Goal: Task Accomplishment & Management: Manage account settings

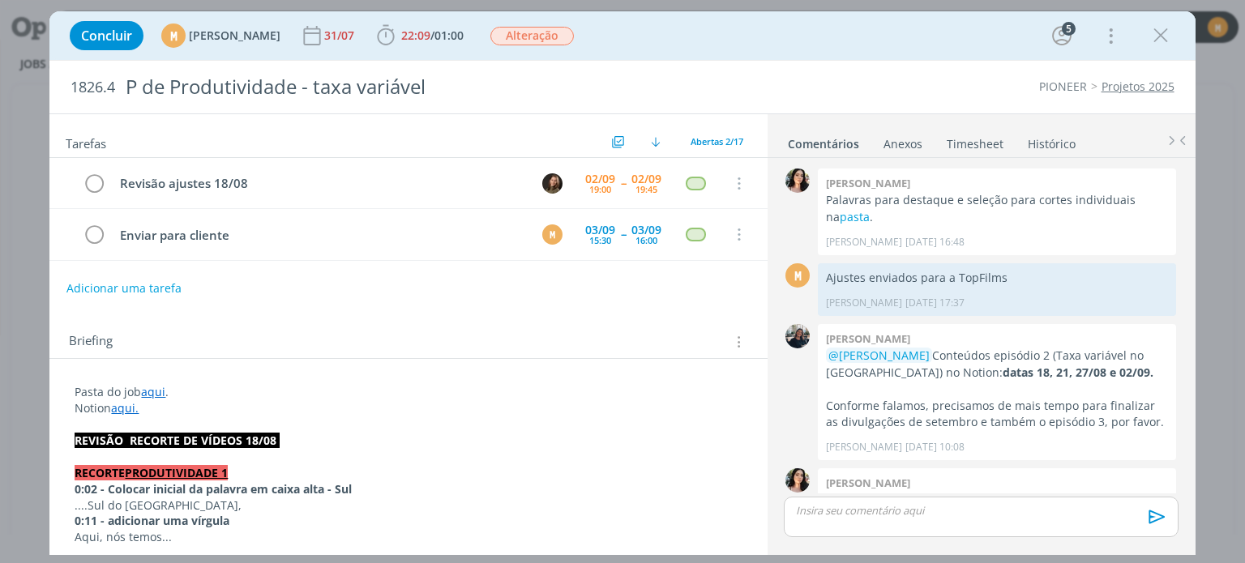
scroll to position [754, 0]
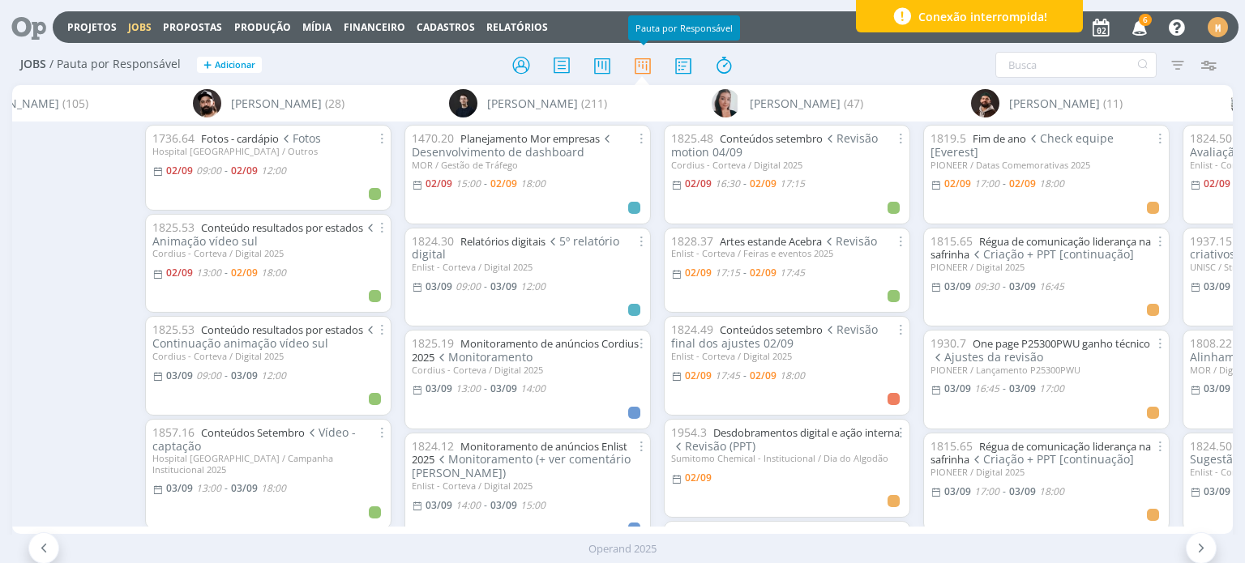
scroll to position [0, 843]
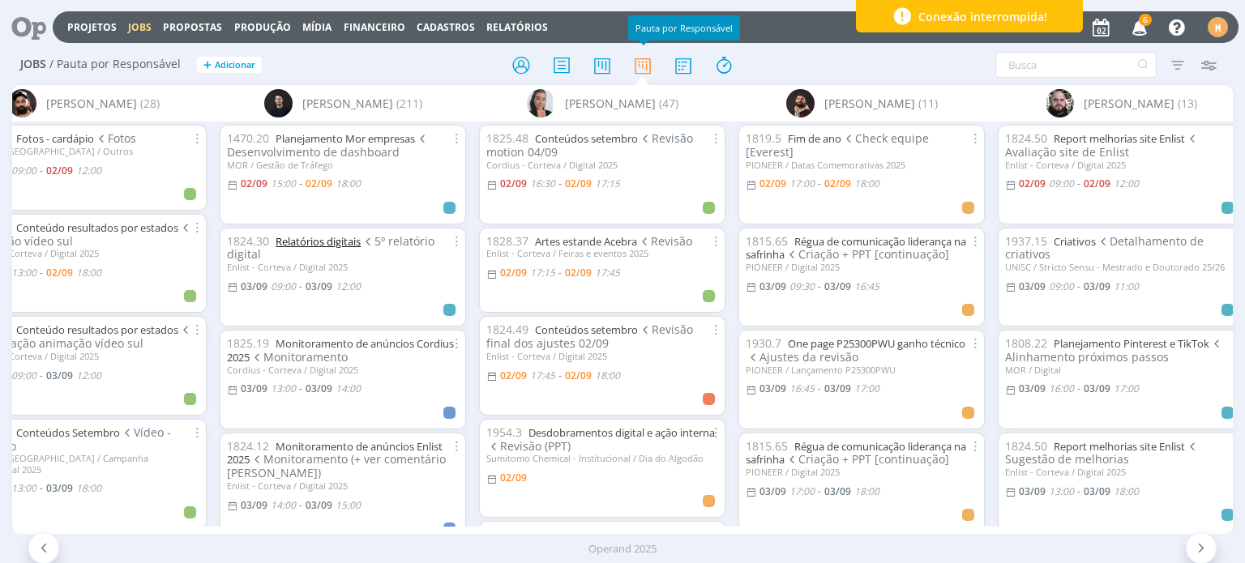
click at [305, 242] on link "Relatórios digitais" at bounding box center [318, 241] width 85 height 15
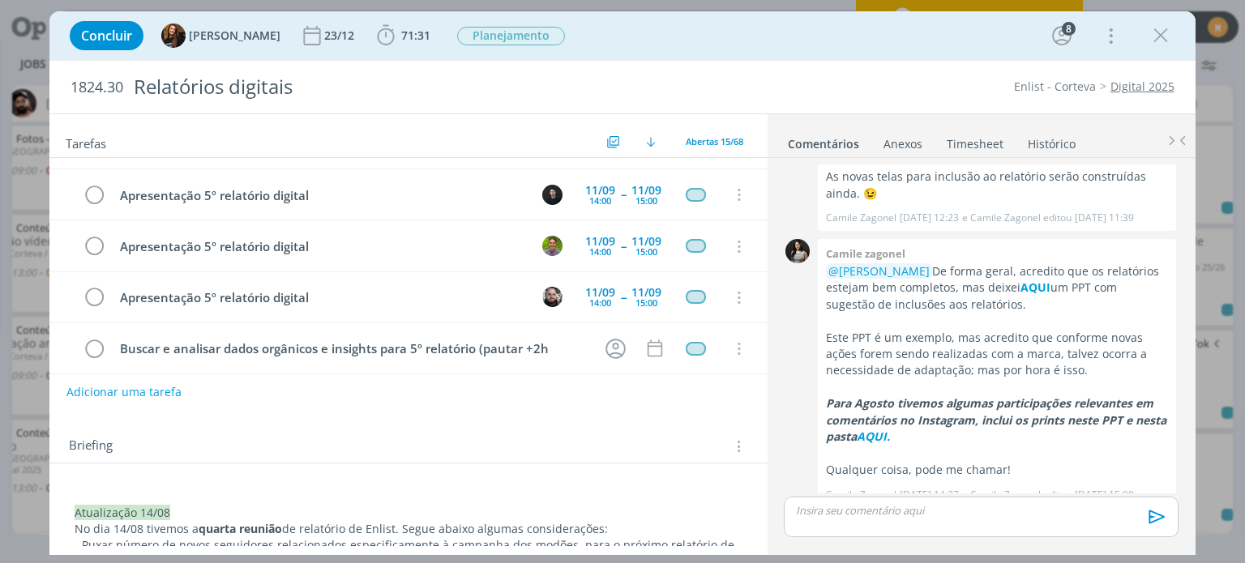
scroll to position [81, 0]
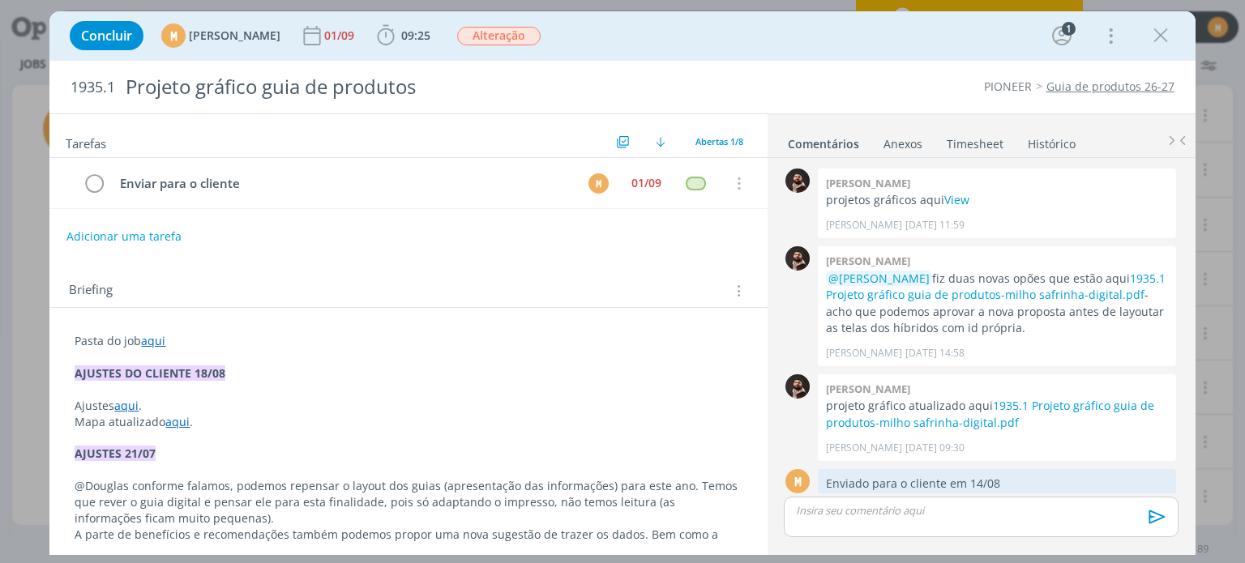
scroll to position [187, 0]
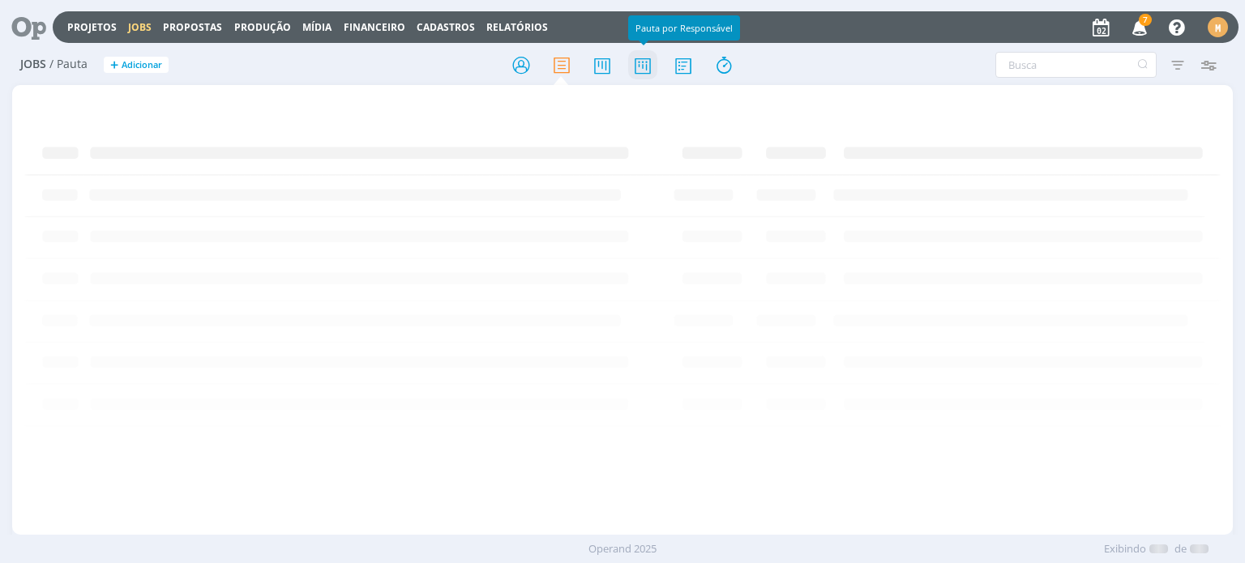
click at [643, 65] on icon at bounding box center [642, 65] width 29 height 32
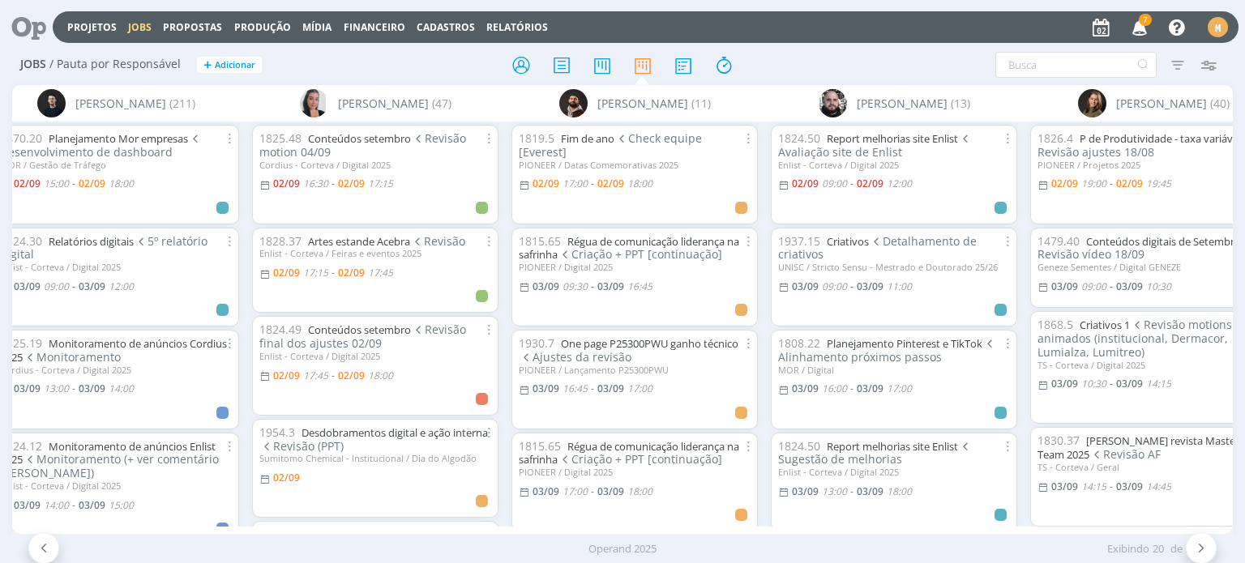
scroll to position [0, 879]
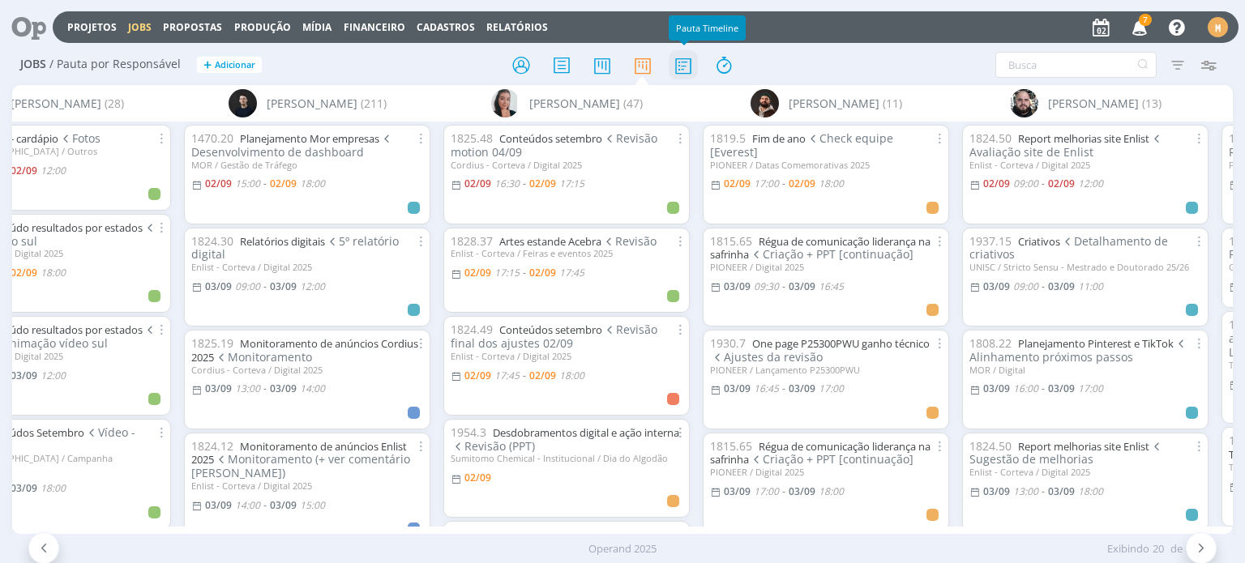
click at [679, 65] on icon at bounding box center [683, 65] width 29 height 32
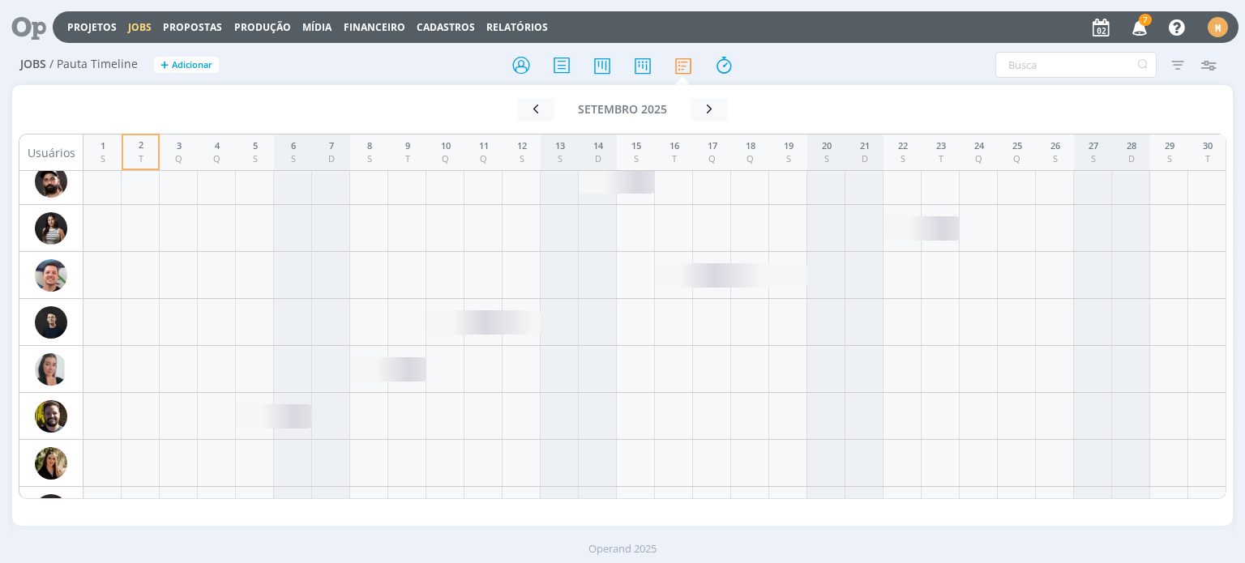
scroll to position [648, 0]
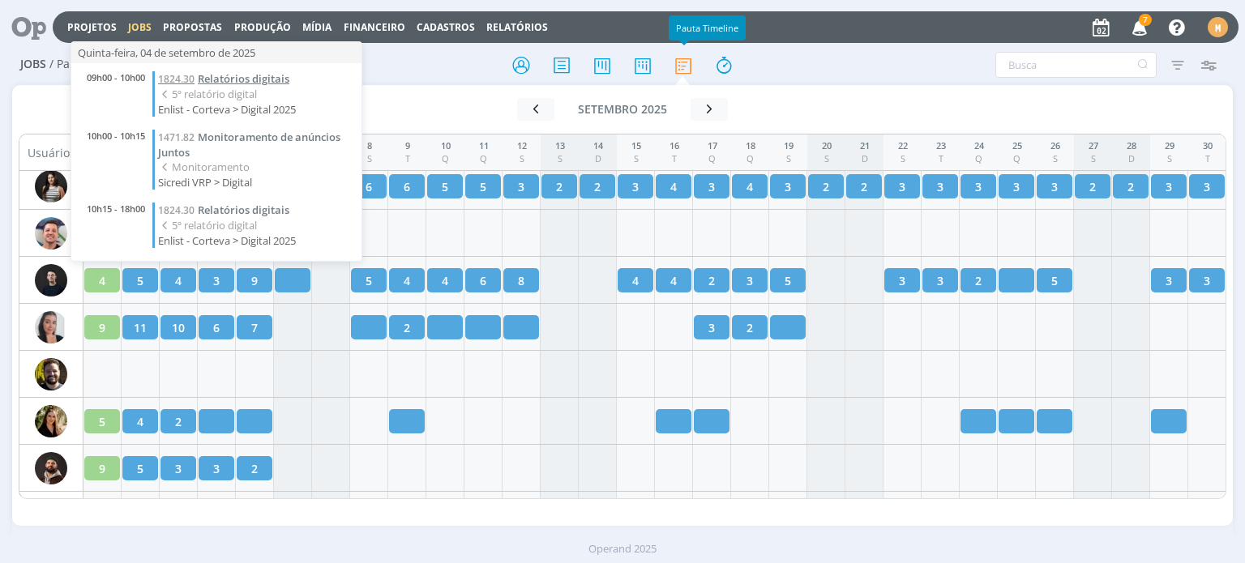
click at [209, 71] on span "Relatórios digitais" at bounding box center [244, 78] width 92 height 15
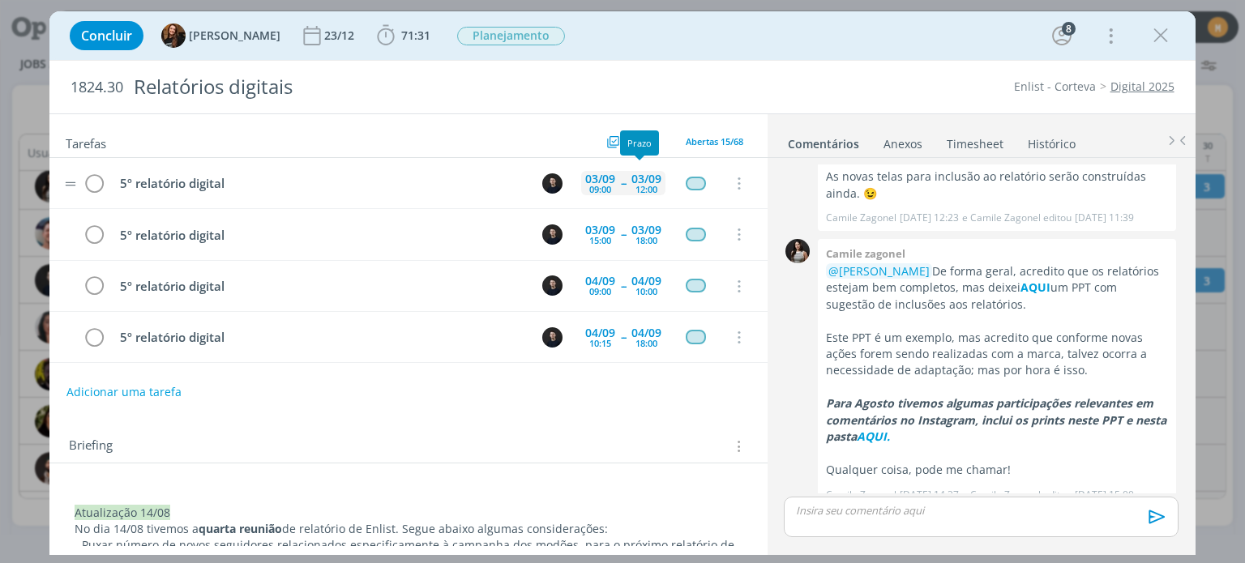
click at [635, 185] on div "12:00" at bounding box center [646, 189] width 22 height 9
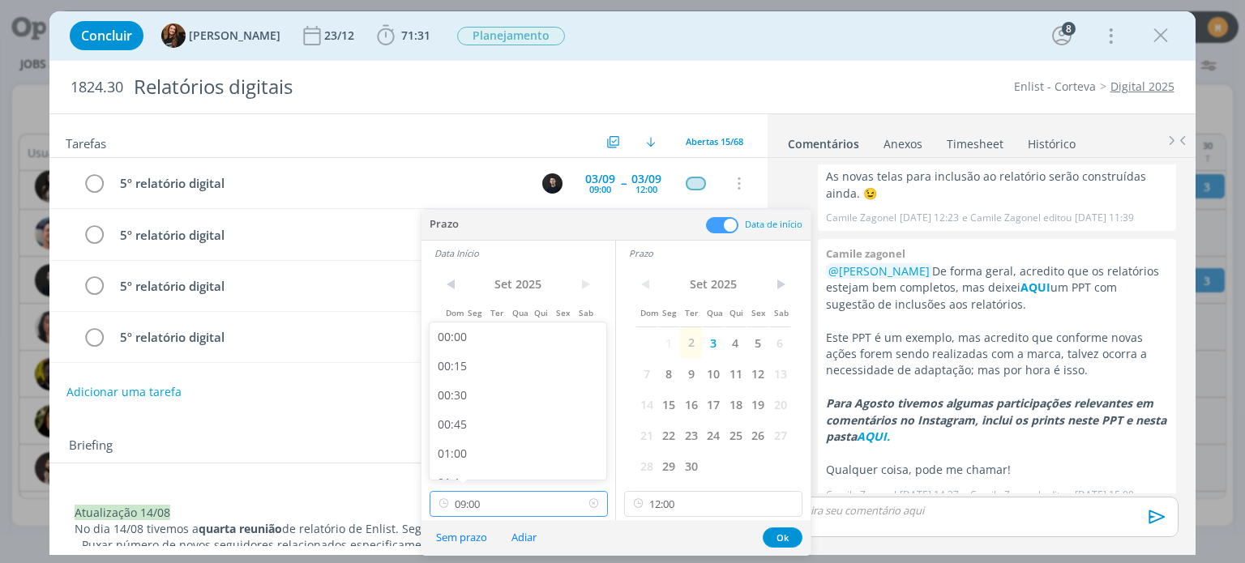
click at [501, 511] on input "09:00" at bounding box center [519, 504] width 178 height 26
click at [498, 450] on div "11:00" at bounding box center [521, 450] width 182 height 29
type input "11:00"
click at [784, 533] on button "Ok" at bounding box center [783, 538] width 40 height 20
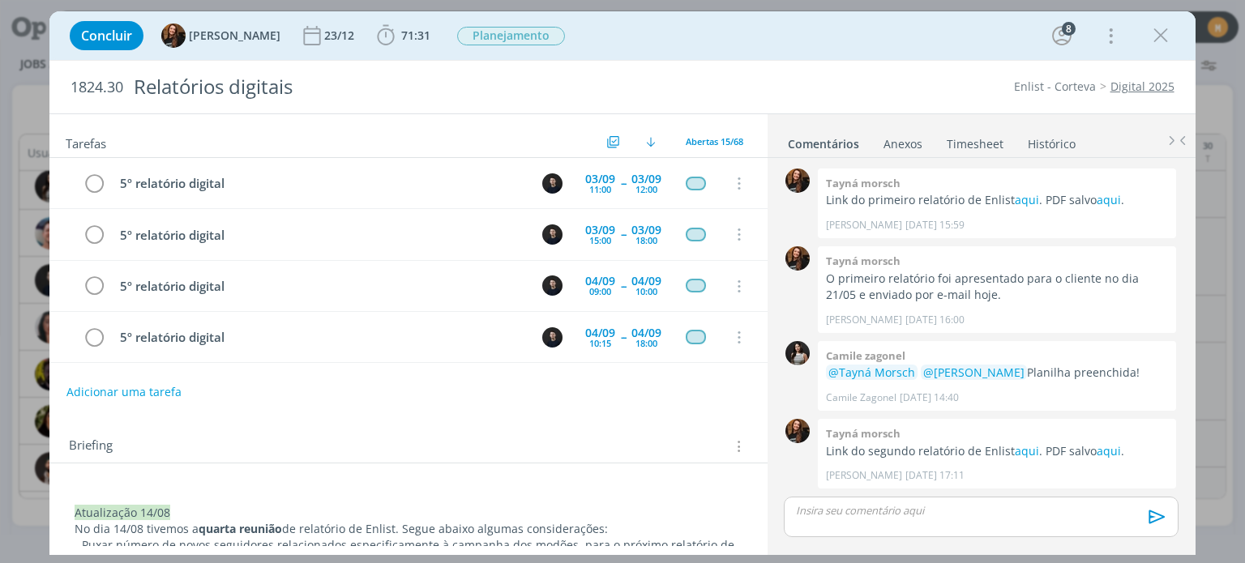
scroll to position [1807, 0]
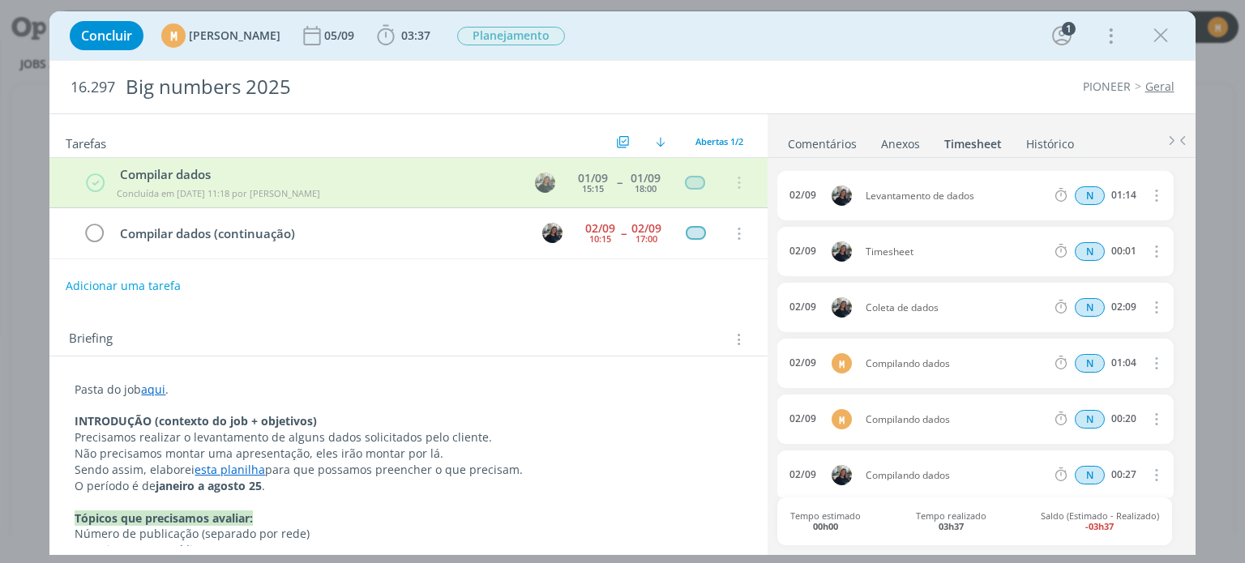
click at [158, 289] on button "Adicionar uma tarefa" at bounding box center [123, 286] width 115 height 28
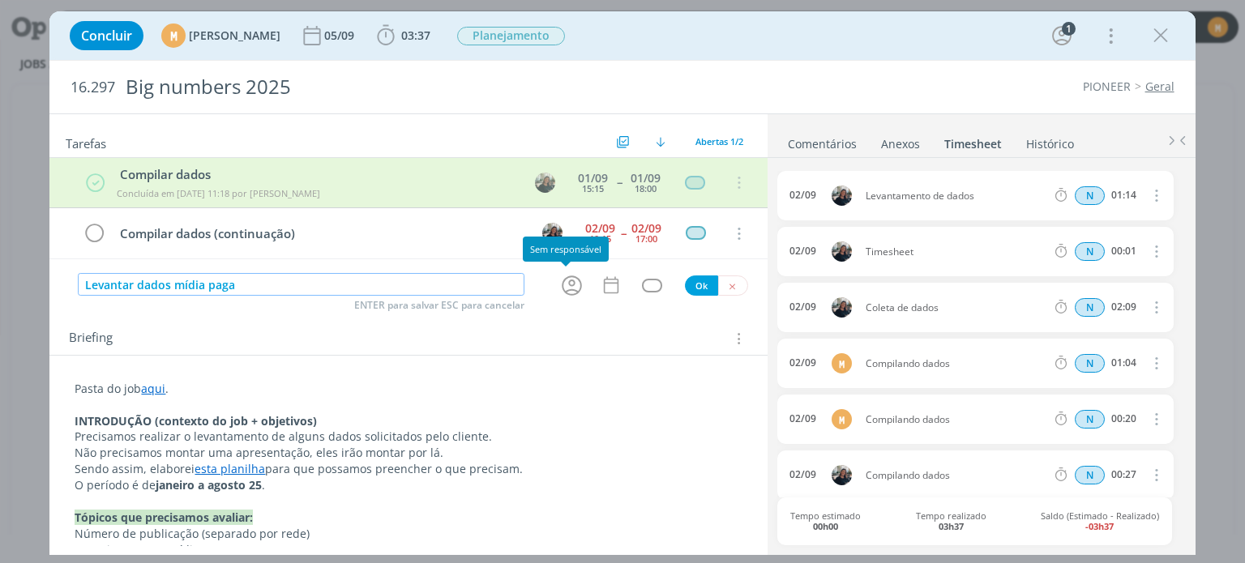
click at [562, 289] on icon "dialog" at bounding box center [572, 286] width 20 height 20
type input "Levantar dados mídia paga"
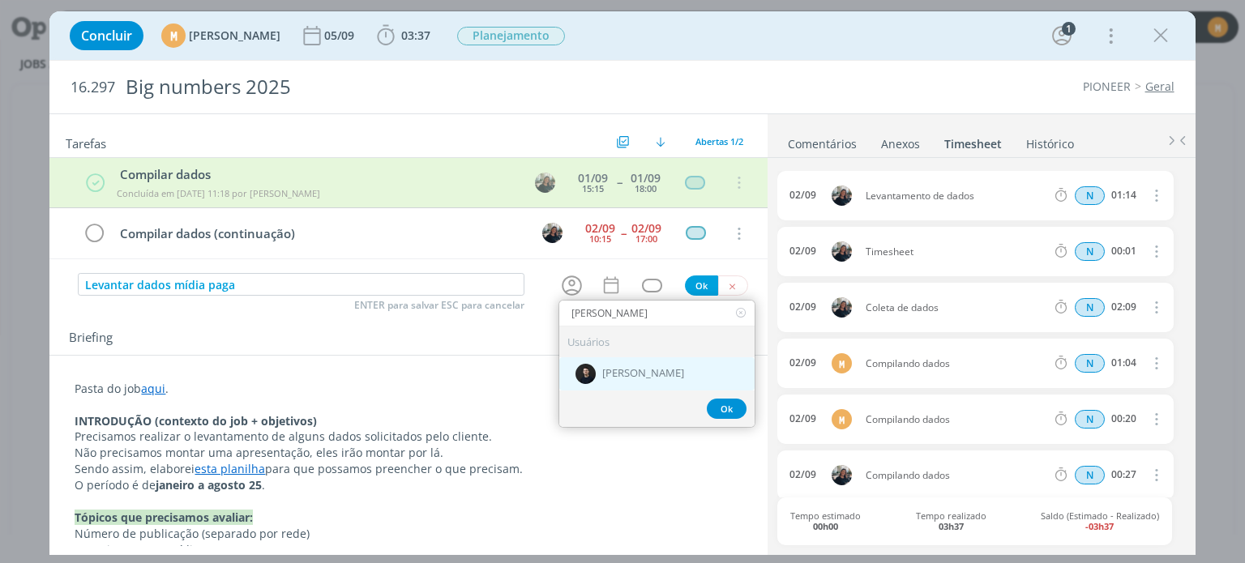
type input "carlos"
click at [639, 367] on span "[PERSON_NAME]" at bounding box center [643, 373] width 82 height 13
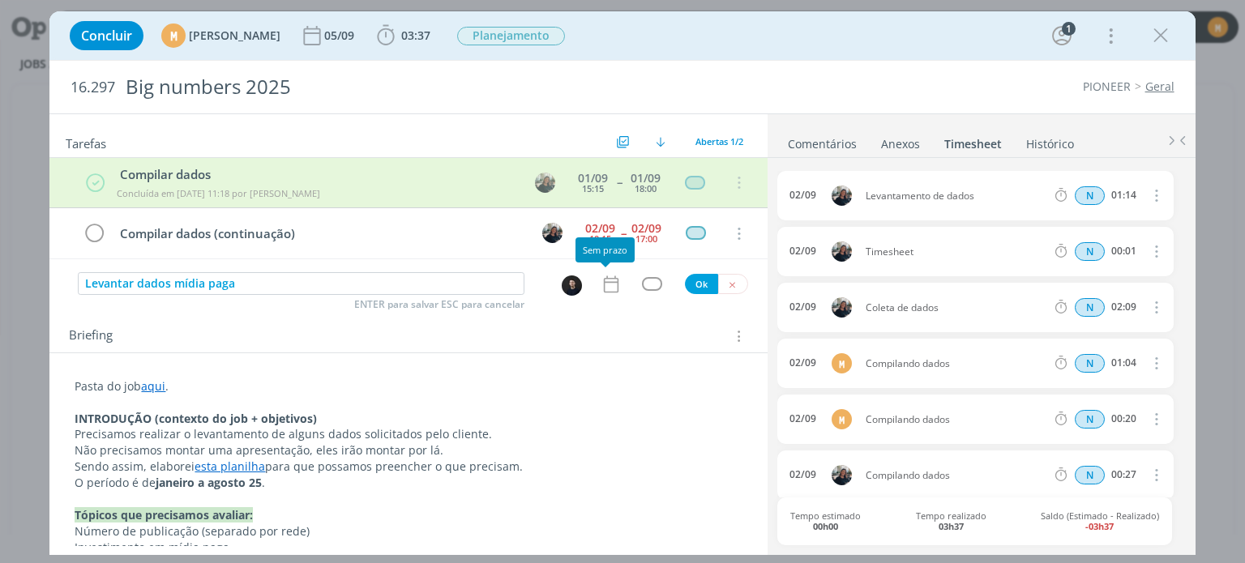
click at [601, 289] on icon "dialog" at bounding box center [611, 284] width 21 height 21
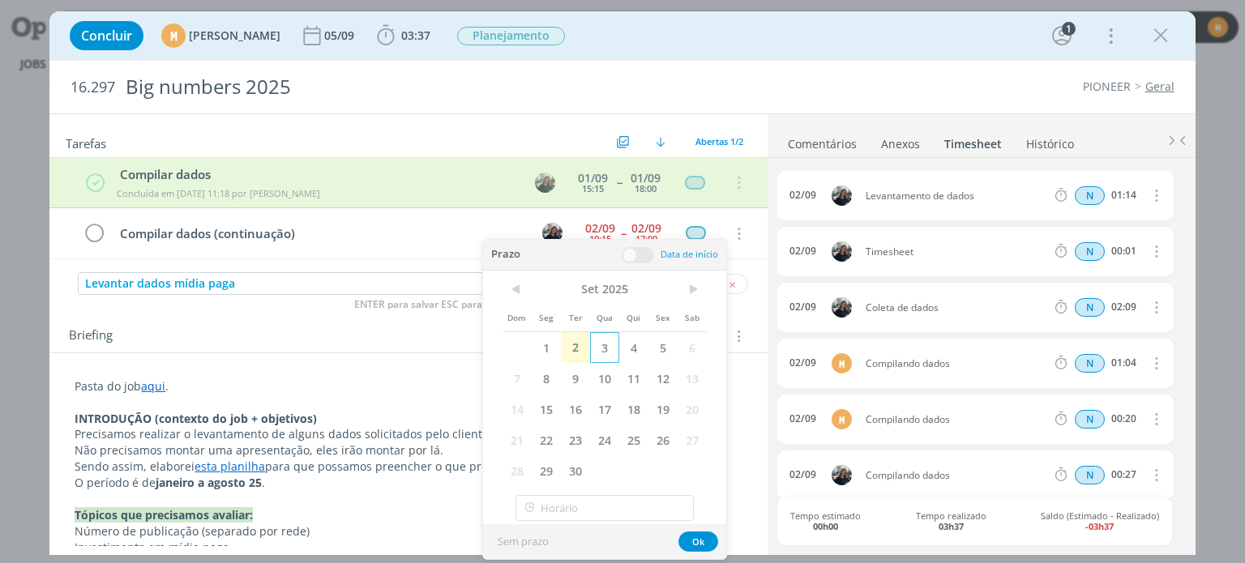
click at [601, 343] on span "3" at bounding box center [604, 347] width 29 height 31
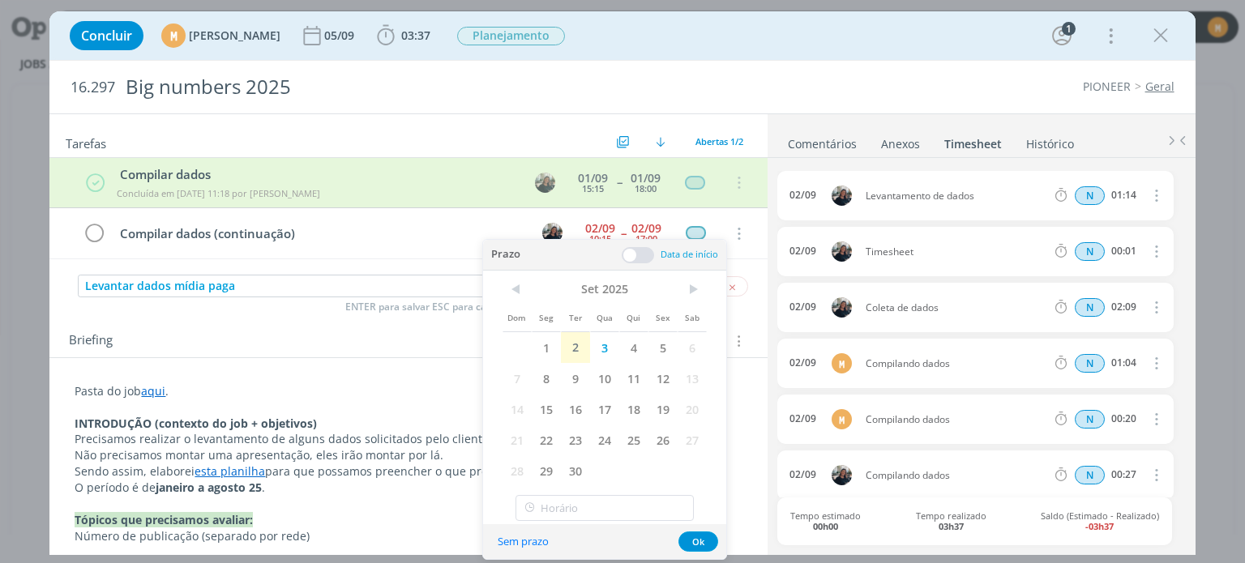
click at [635, 255] on span at bounding box center [638, 255] width 32 height 16
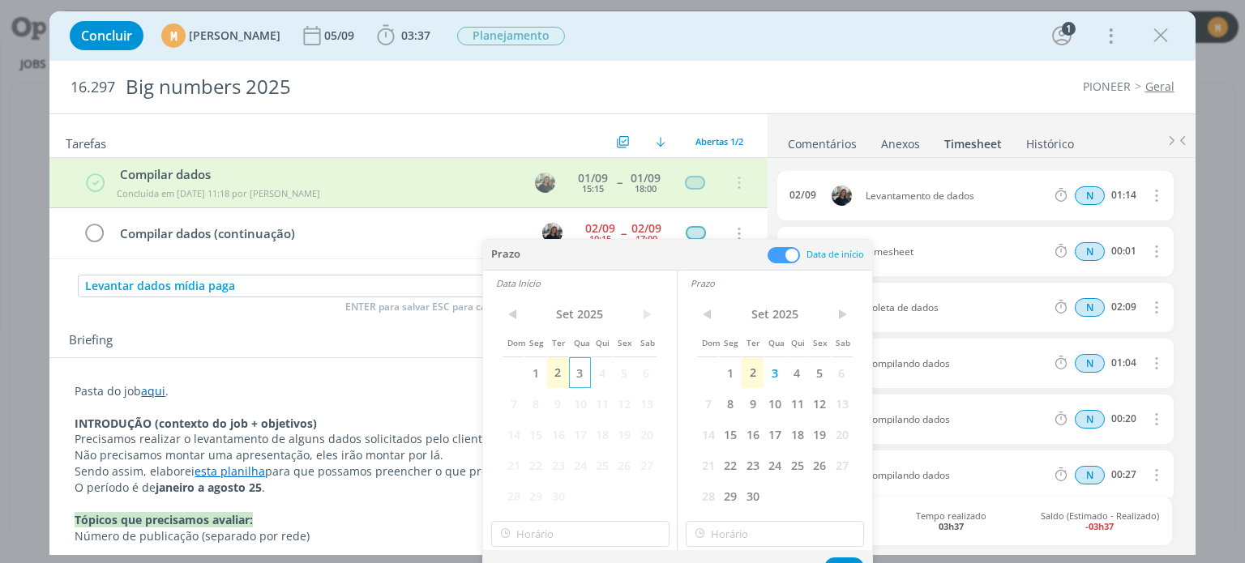
click at [583, 375] on span "3" at bounding box center [580, 372] width 22 height 31
type input "18:00"
click at [606, 533] on input "18:00" at bounding box center [580, 534] width 178 height 26
click at [564, 540] on input "18:00" at bounding box center [580, 534] width 178 height 26
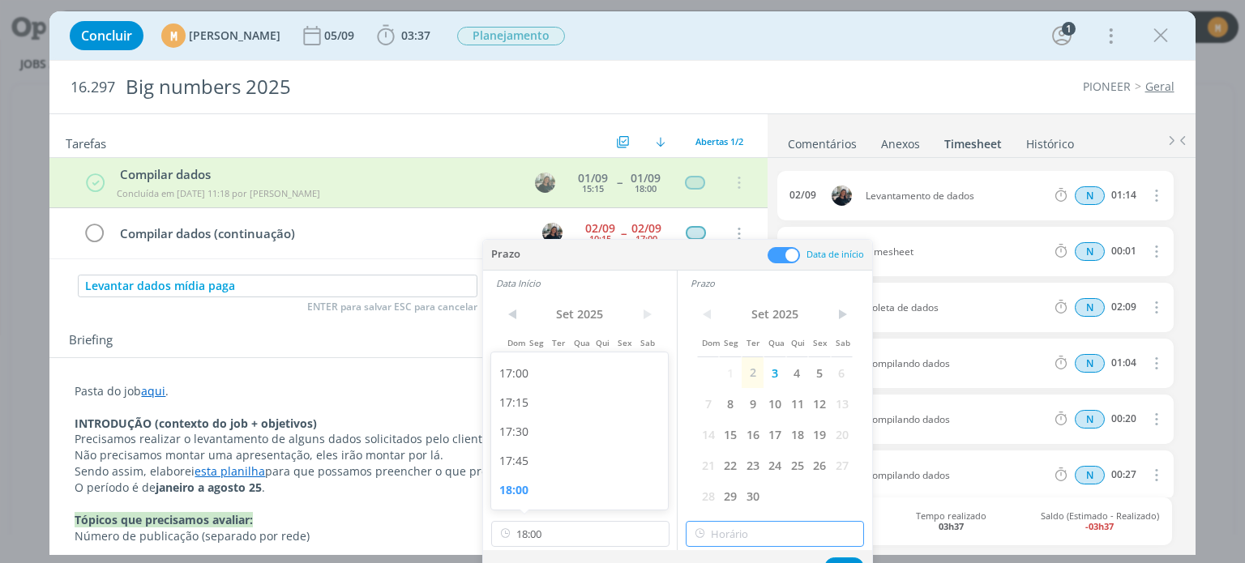
type input "18:00"
click at [763, 541] on input "18:00" at bounding box center [775, 534] width 178 height 26
click at [580, 537] on input "18:00" at bounding box center [580, 534] width 178 height 26
click at [556, 410] on div "09:00" at bounding box center [582, 412] width 182 height 29
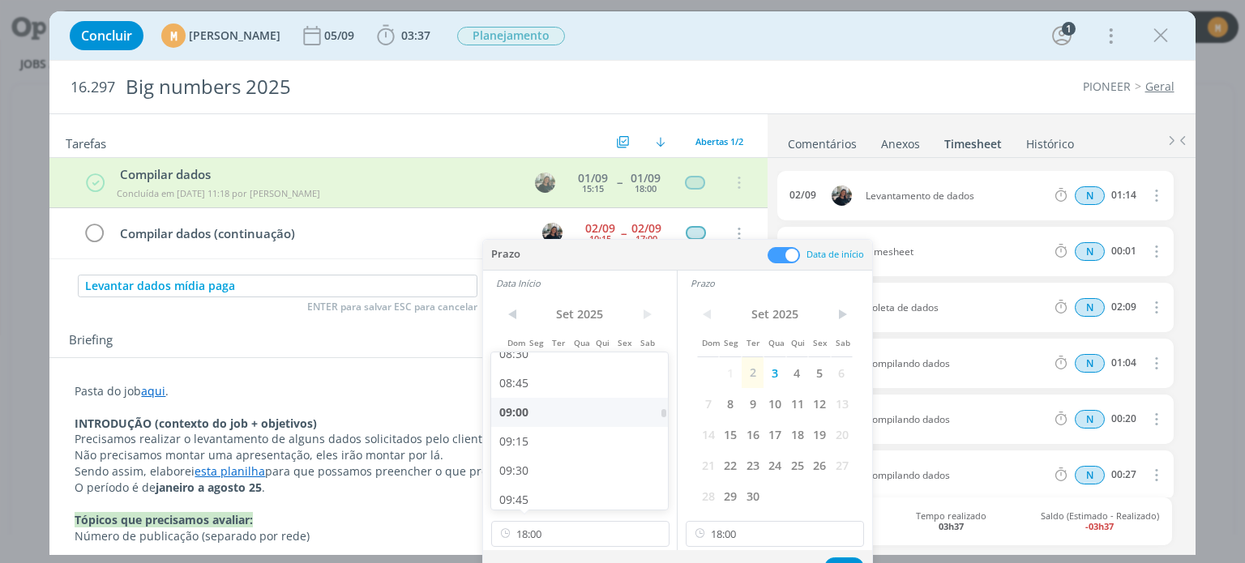
type input "09:00"
click at [775, 528] on input "18:00" at bounding box center [775, 534] width 178 height 26
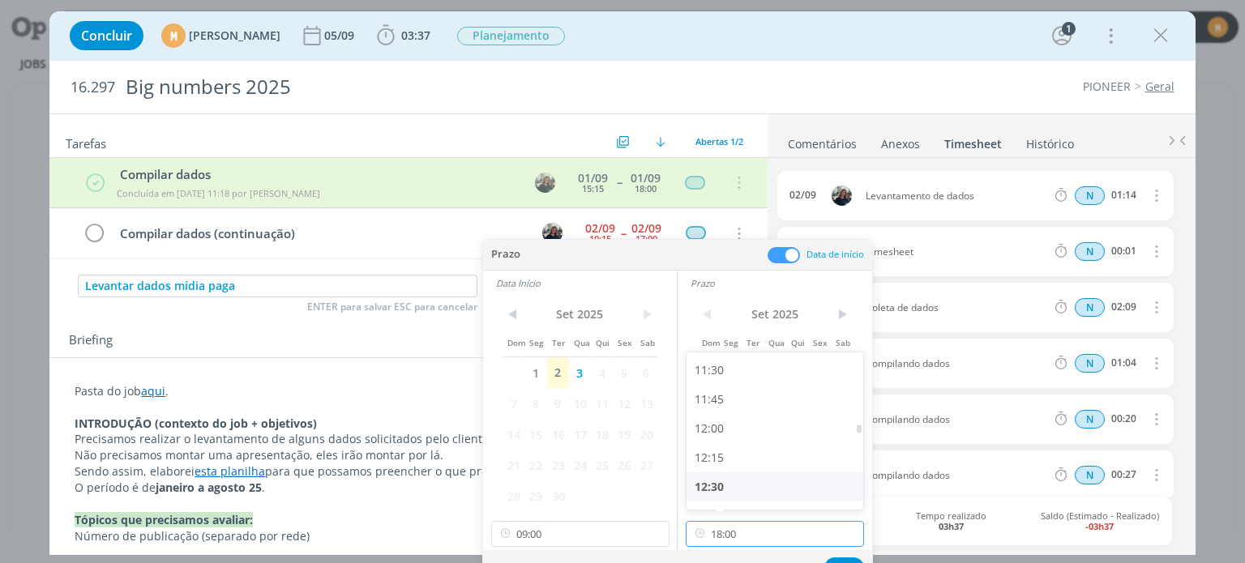
scroll to position [1248, 0]
click at [729, 404] on div "11:00" at bounding box center [777, 402] width 182 height 29
type input "11:00"
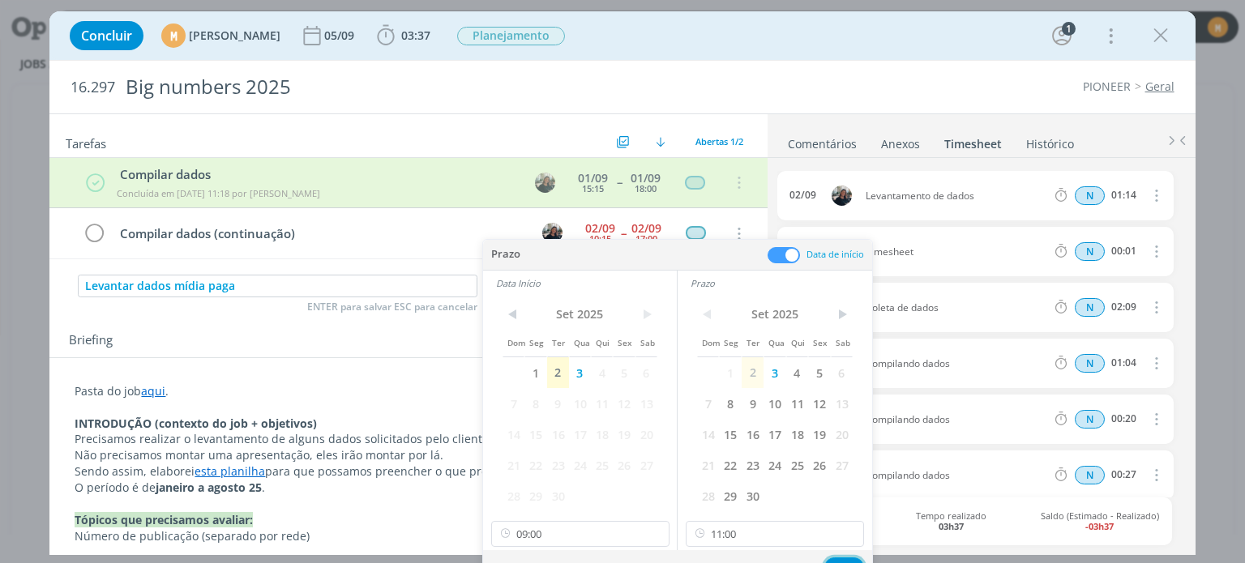
click at [849, 561] on button "Ok" at bounding box center [844, 568] width 40 height 20
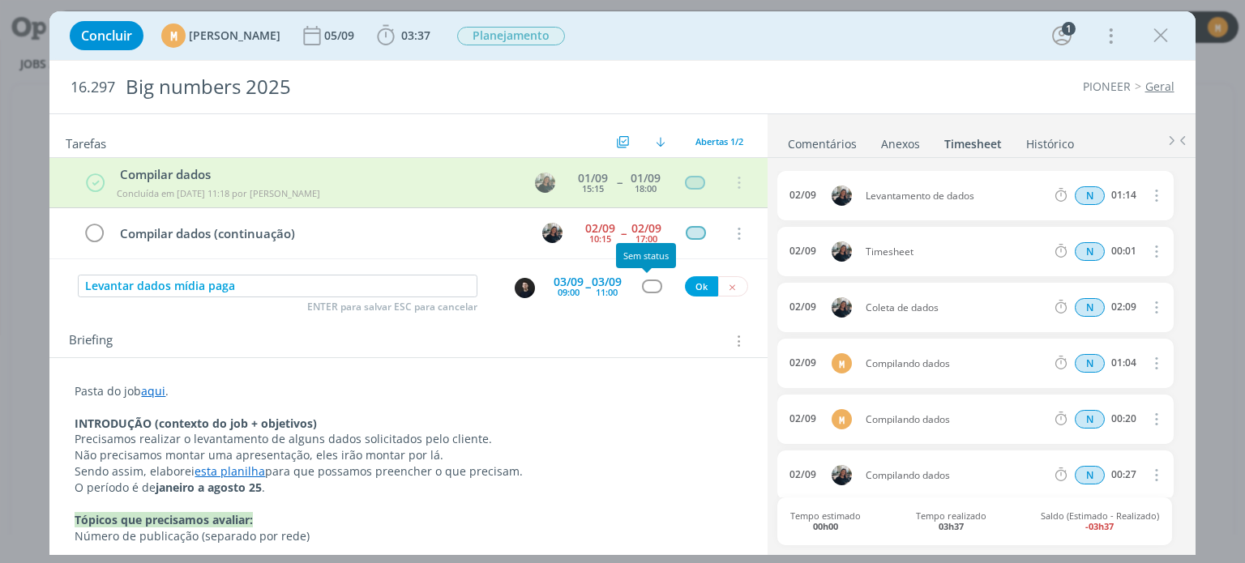
click at [645, 280] on div "dialog" at bounding box center [652, 287] width 20 height 14
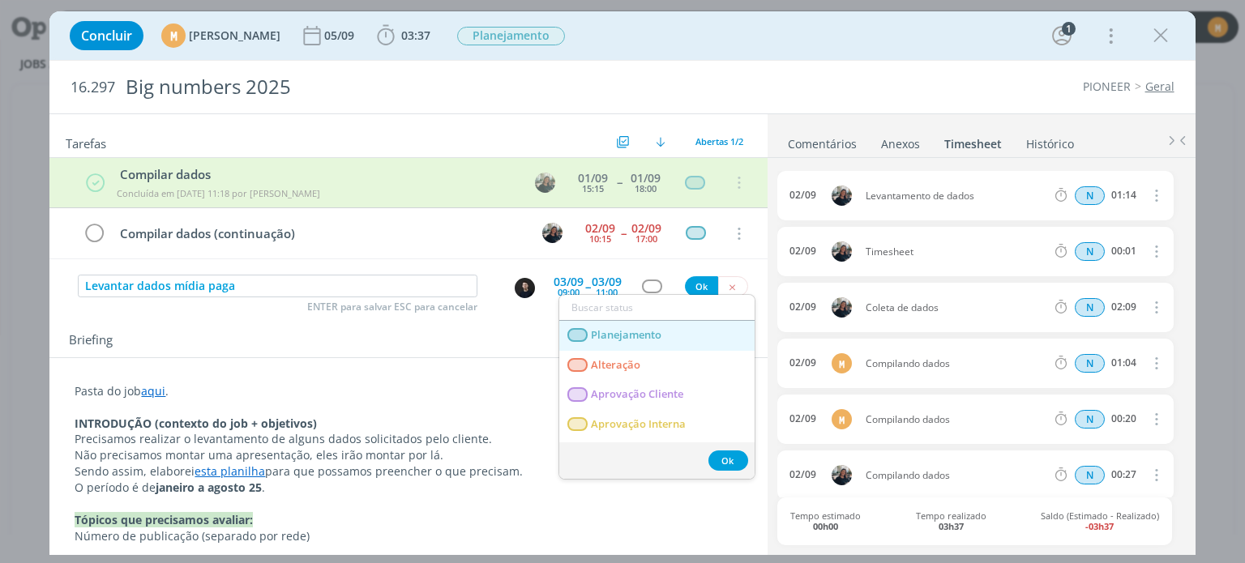
click at [635, 336] on span "Planejamento" at bounding box center [627, 335] width 71 height 13
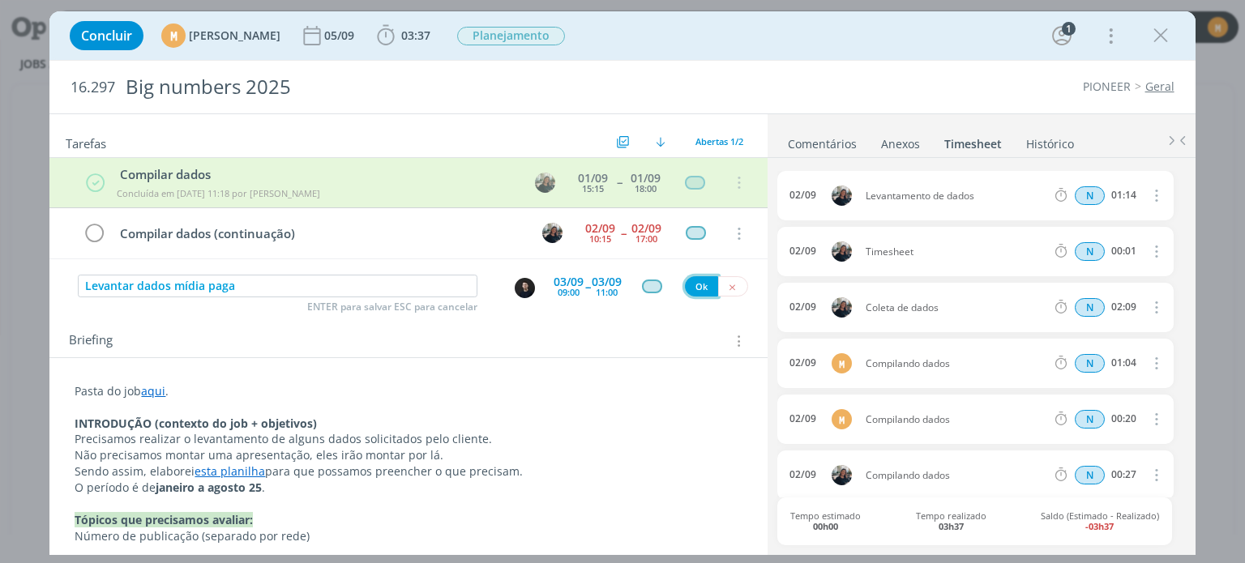
click at [690, 287] on button "Ok" at bounding box center [701, 286] width 33 height 20
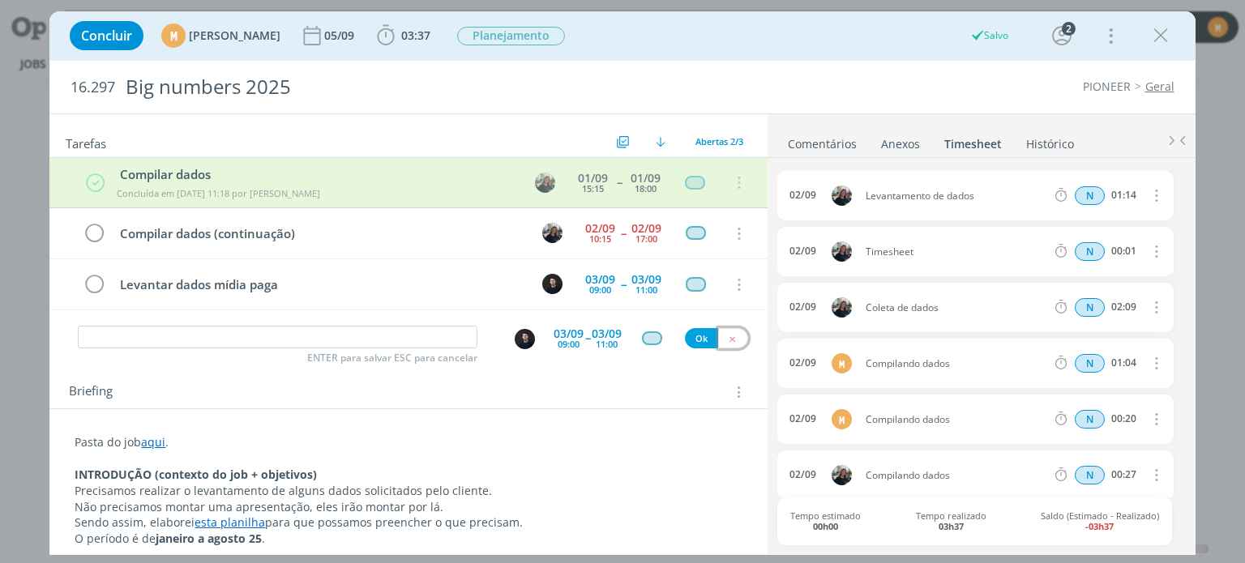
click at [727, 334] on icon "dialog" at bounding box center [732, 339] width 11 height 11
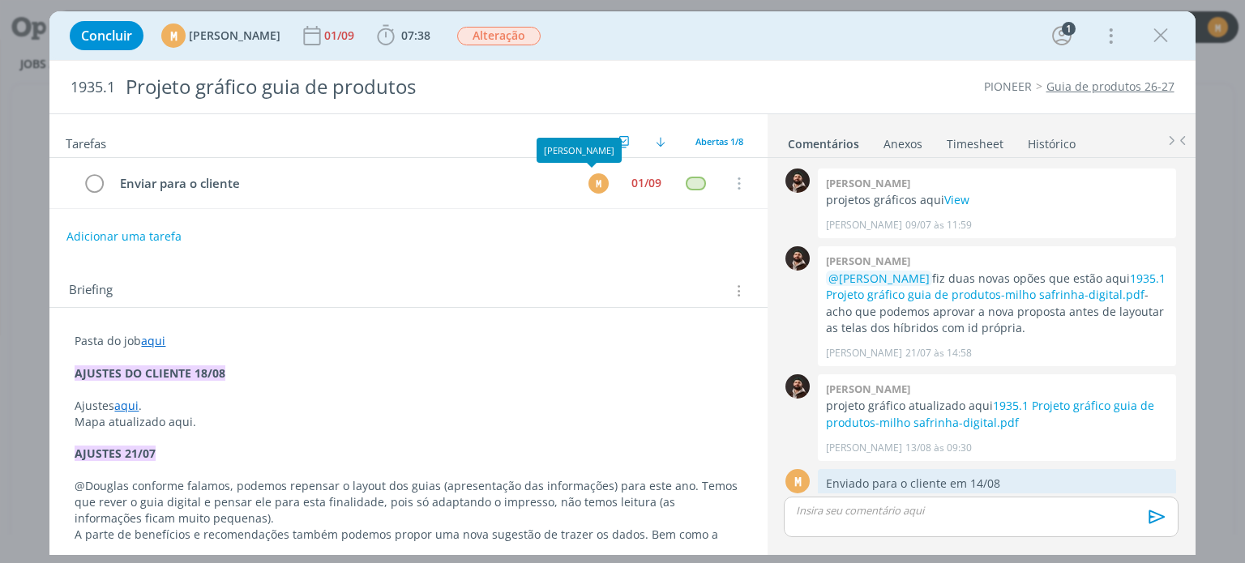
scroll to position [187, 0]
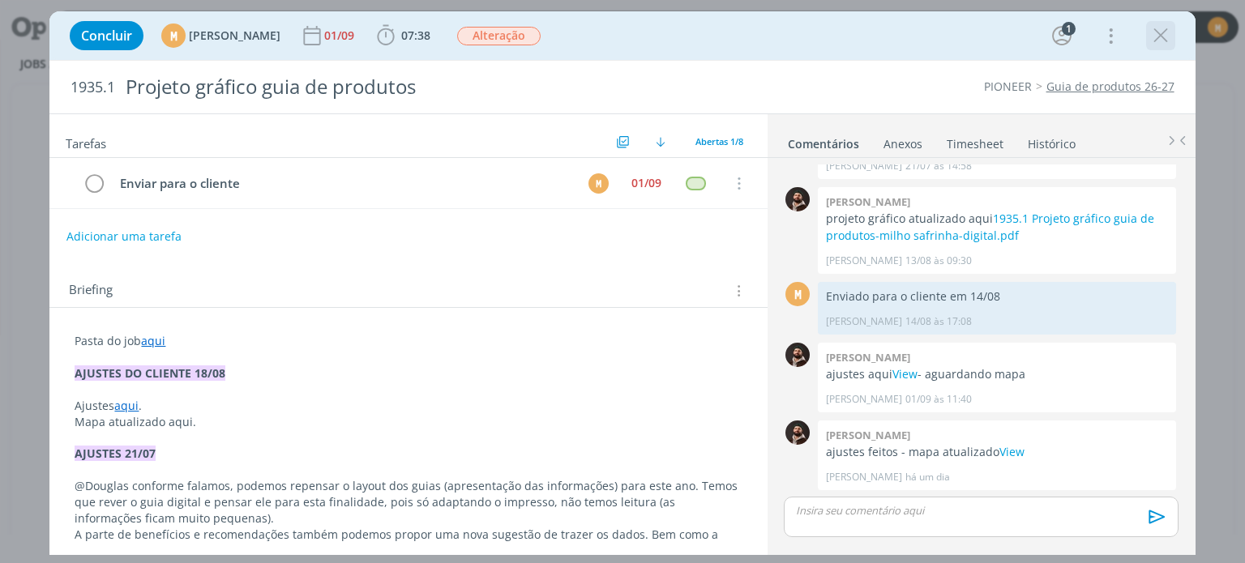
click at [1166, 45] on icon "dialog" at bounding box center [1160, 36] width 24 height 24
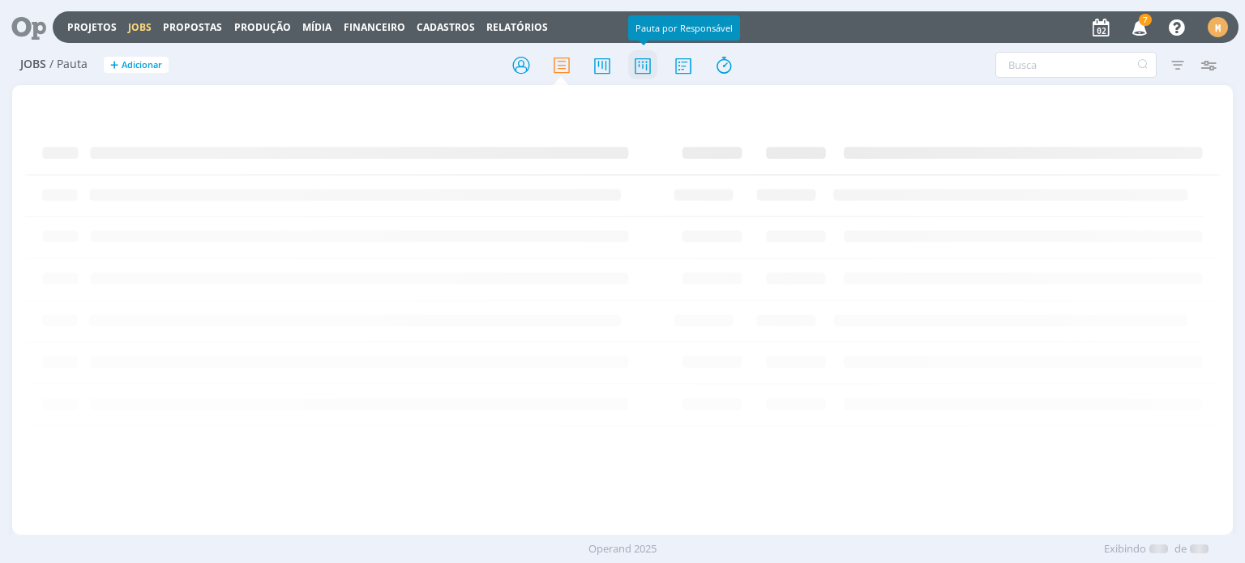
click at [639, 67] on icon at bounding box center [642, 65] width 29 height 32
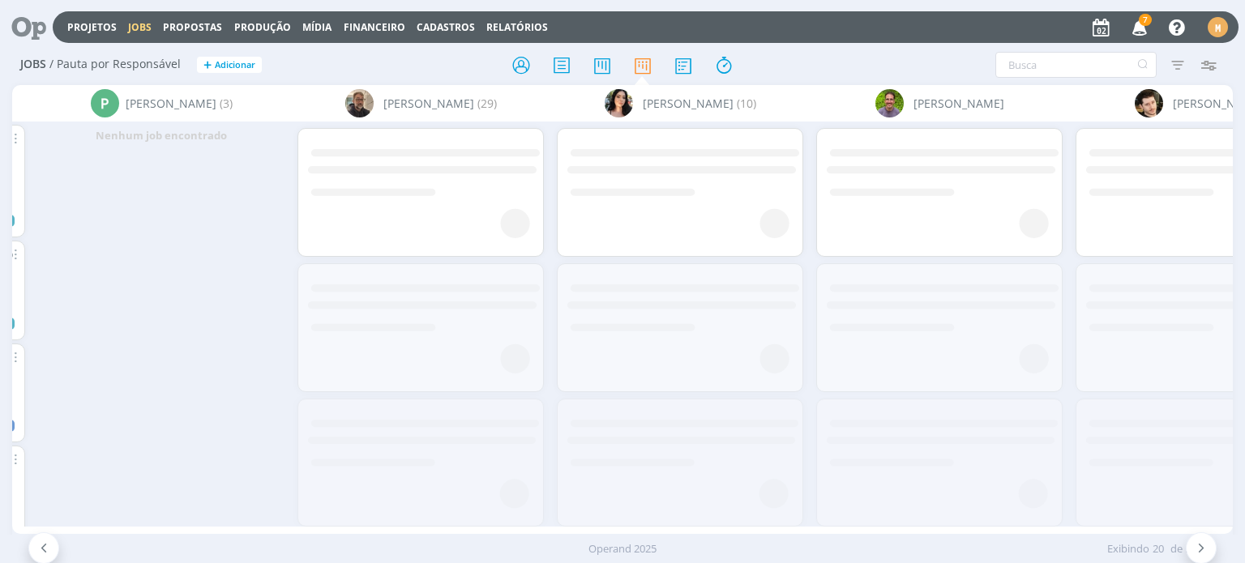
scroll to position [0, 3979]
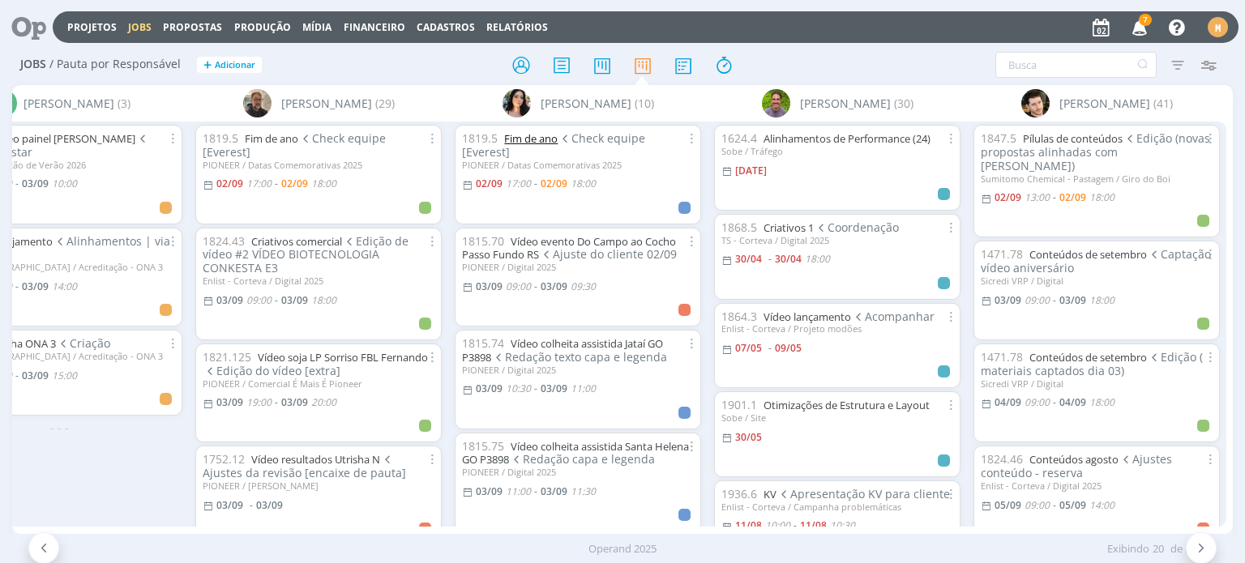
click at [539, 134] on link "Fim de ano" at bounding box center [530, 138] width 53 height 15
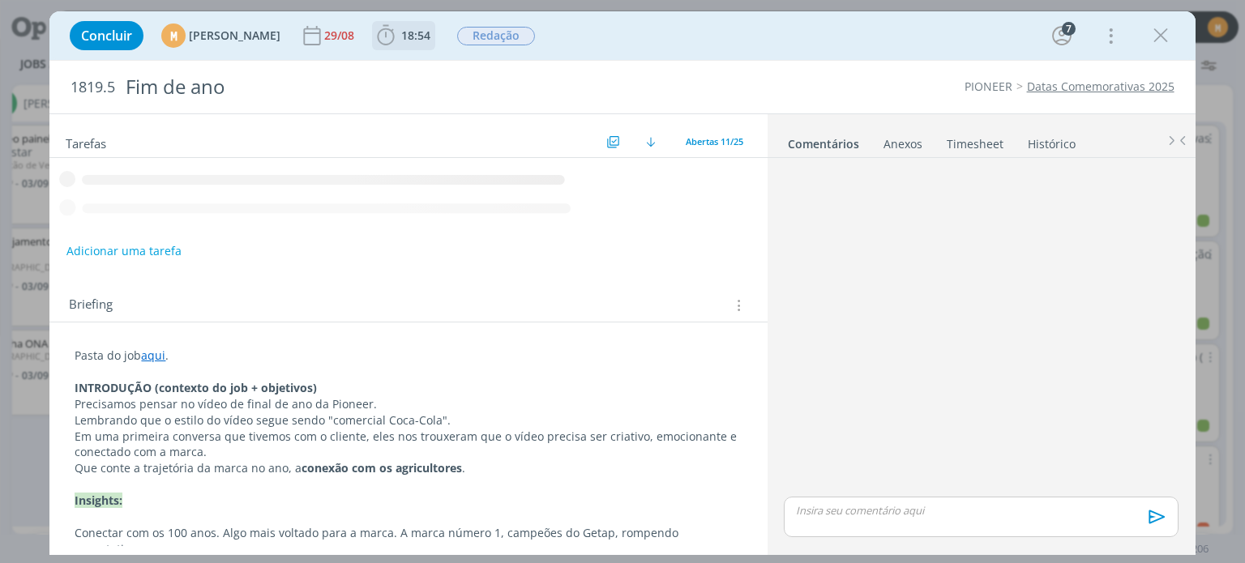
click at [434, 30] on b "18:54" at bounding box center [416, 35] width 36 height 11
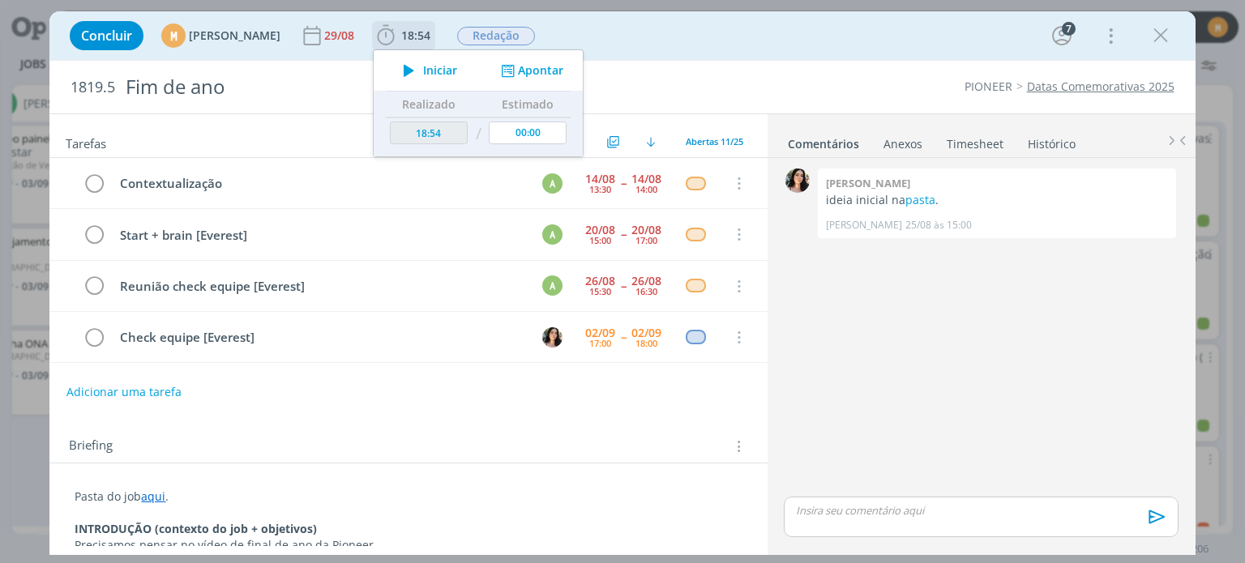
scroll to position [100, 0]
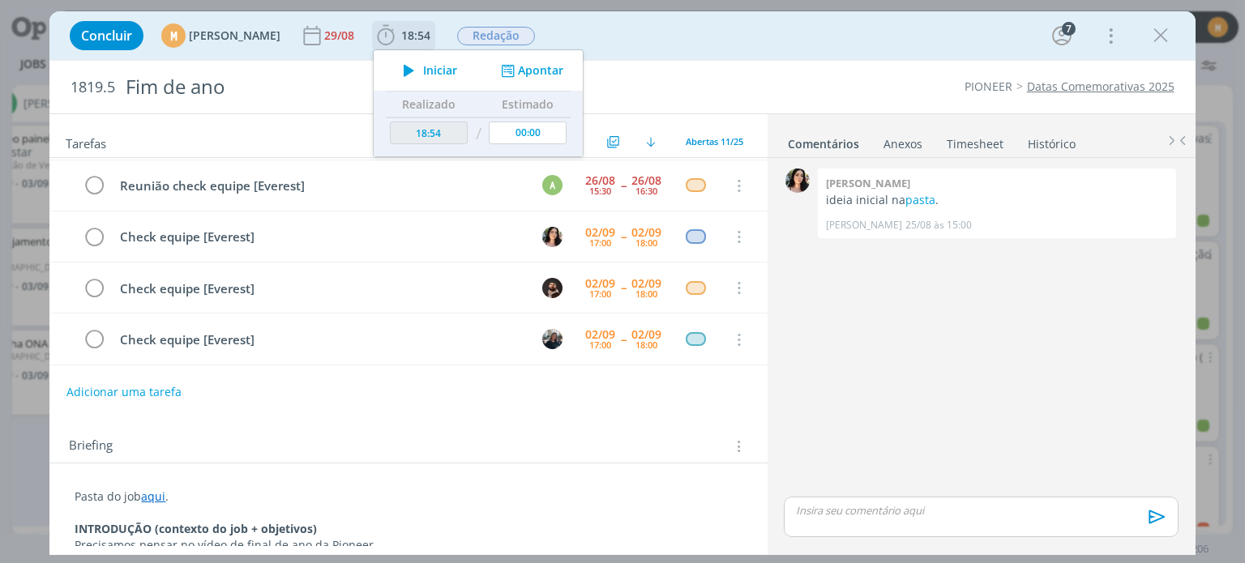
click at [423, 71] on icon "dialog" at bounding box center [409, 70] width 28 height 21
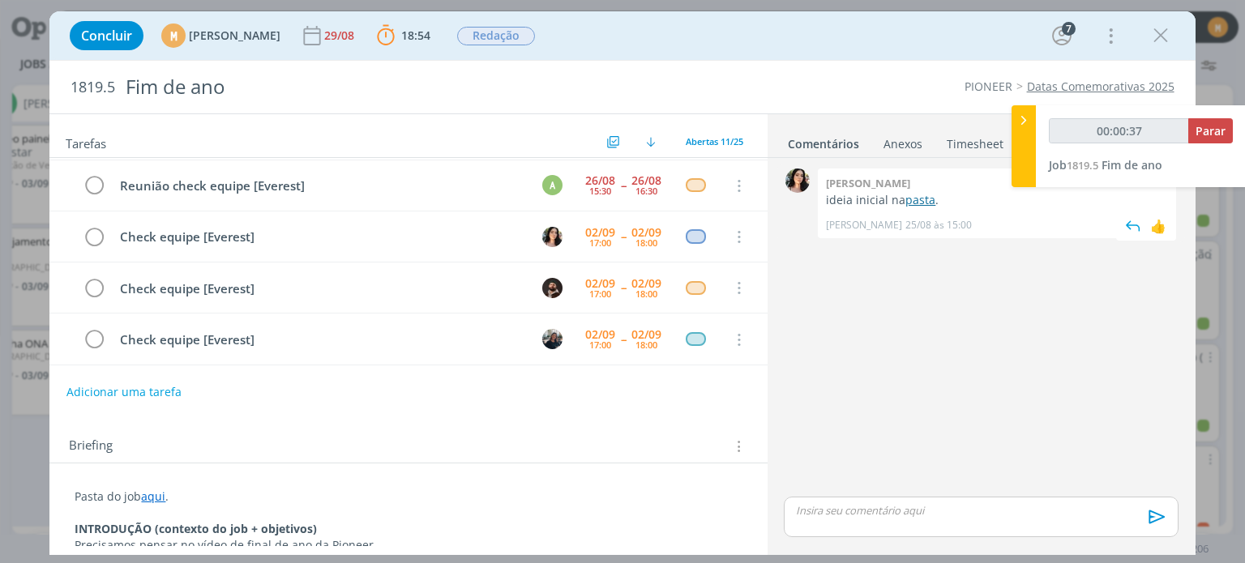
click at [908, 199] on link "pasta" at bounding box center [920, 199] width 30 height 15
type input "00:00:56"
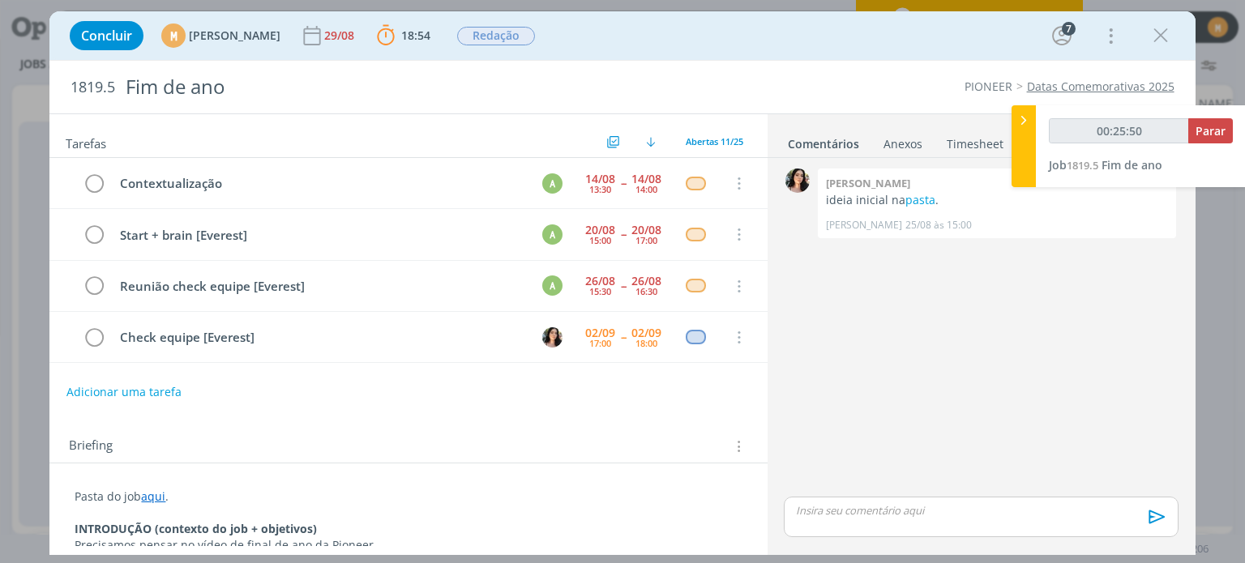
type input "00:26:50"
